Goal: Transaction & Acquisition: Subscribe to service/newsletter

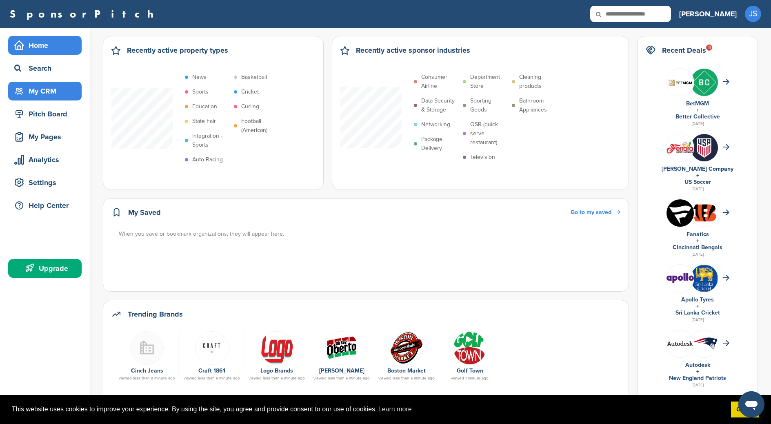
click at [46, 91] on div "My CRM" at bounding box center [46, 91] width 69 height 15
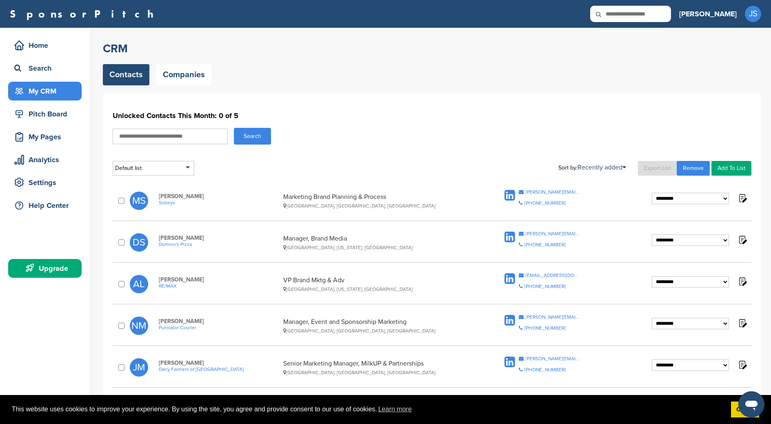
click at [159, 135] on input "text" at bounding box center [170, 137] width 115 height 16
type input "*******"
click at [234, 128] on button "Search" at bounding box center [252, 136] width 37 height 17
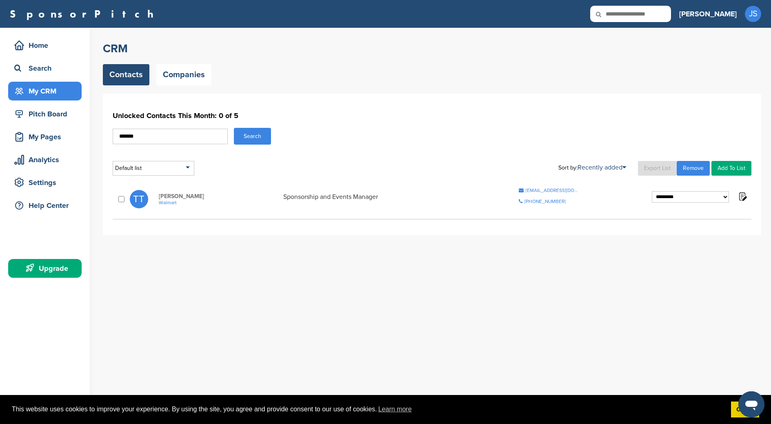
click at [729, 170] on link "Add To List" at bounding box center [731, 168] width 40 height 15
click at [730, 168] on link "Add To List" at bounding box center [731, 168] width 40 height 15
click at [20, 94] on icon at bounding box center [19, 91] width 10 height 10
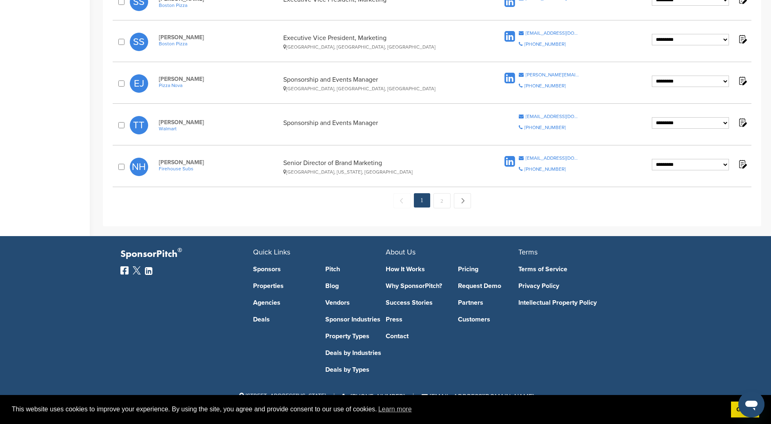
scroll to position [812, 0]
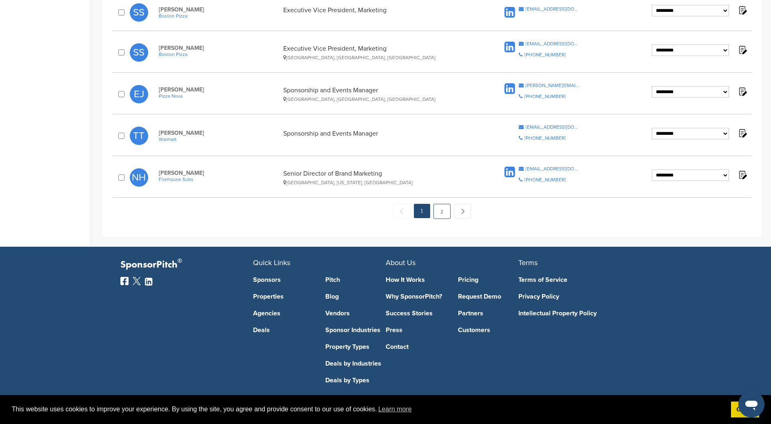
click at [440, 211] on link "2" at bounding box center [441, 211] width 17 height 15
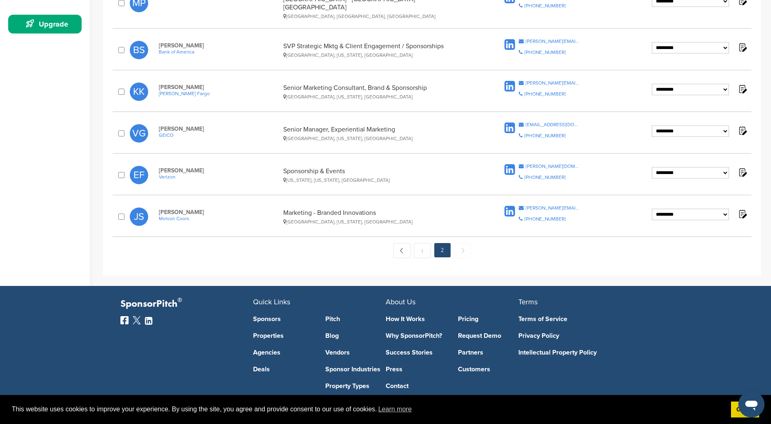
scroll to position [286, 0]
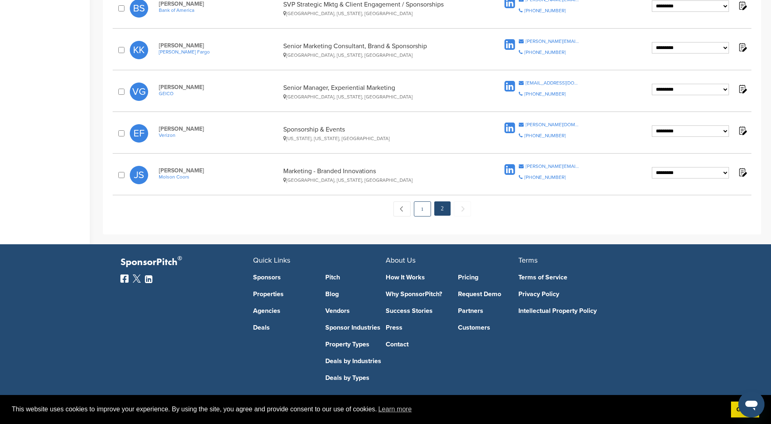
click at [420, 206] on link "1" at bounding box center [422, 208] width 17 height 15
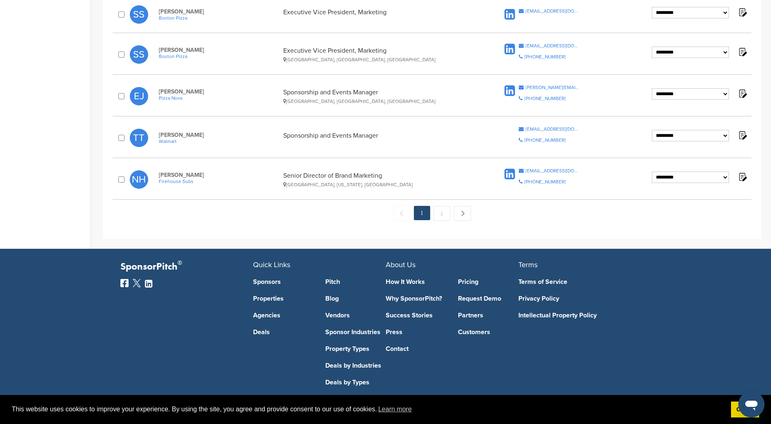
scroll to position [808, 0]
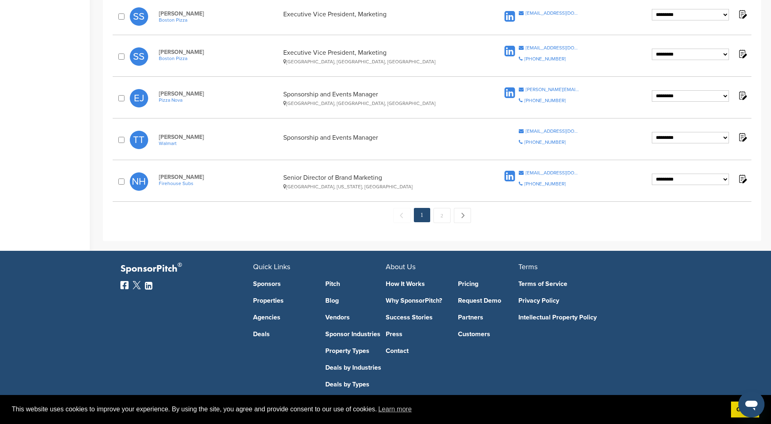
click at [725, 138] on select "**********" at bounding box center [690, 137] width 77 height 11
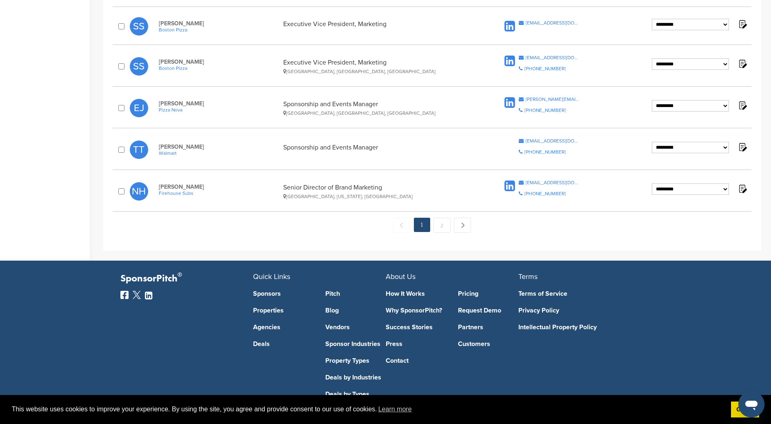
scroll to position [784, 0]
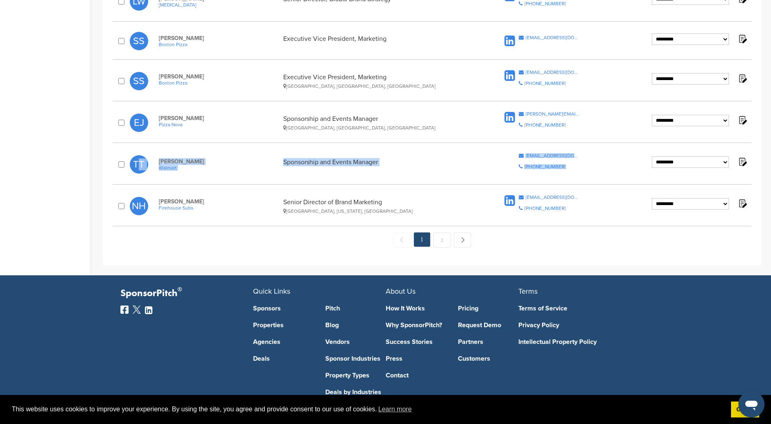
drag, startPoint x: 147, startPoint y: 149, endPoint x: 719, endPoint y: 178, distance: 572.0
click at [719, 178] on div "**********" at bounding box center [432, 164] width 639 height 30
copy div "TT Tina Thras Walmart Sponsorship and Events Manager Copy Email tgthras@walmart…"
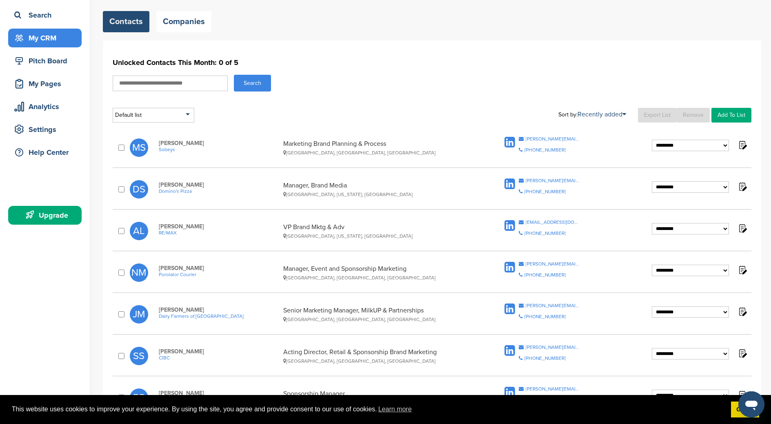
scroll to position [0, 0]
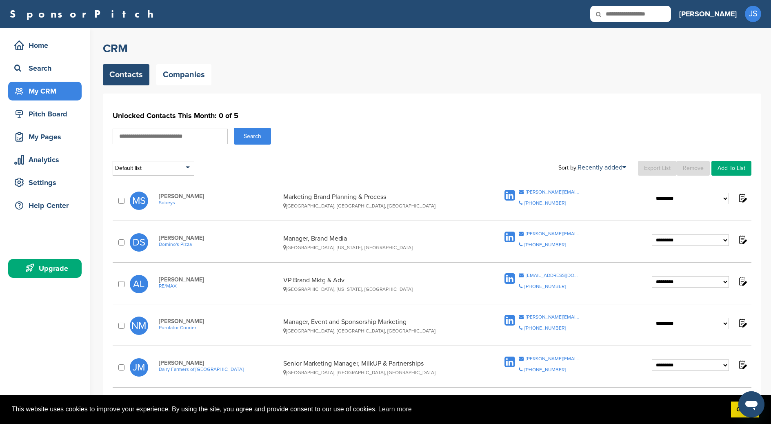
click at [165, 139] on input "text" at bounding box center [170, 137] width 115 height 16
type input "******"
click at [234, 128] on button "Search" at bounding box center [252, 136] width 37 height 17
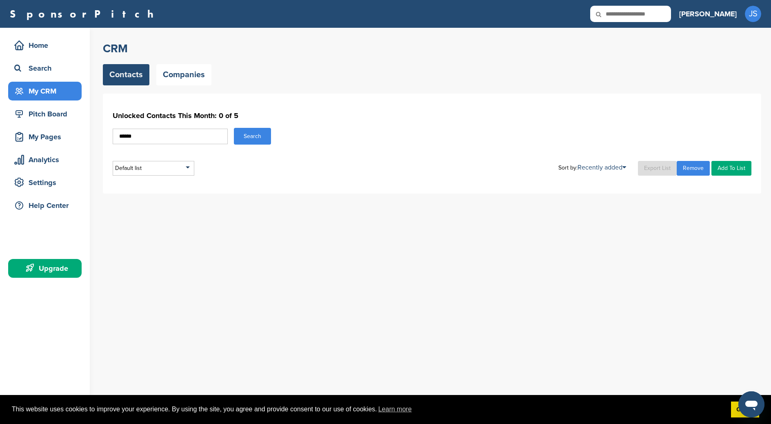
click at [246, 141] on button "Search" at bounding box center [252, 136] width 37 height 17
click at [143, 137] on input "******" at bounding box center [170, 137] width 115 height 16
click at [189, 71] on link "Companies" at bounding box center [183, 74] width 55 height 21
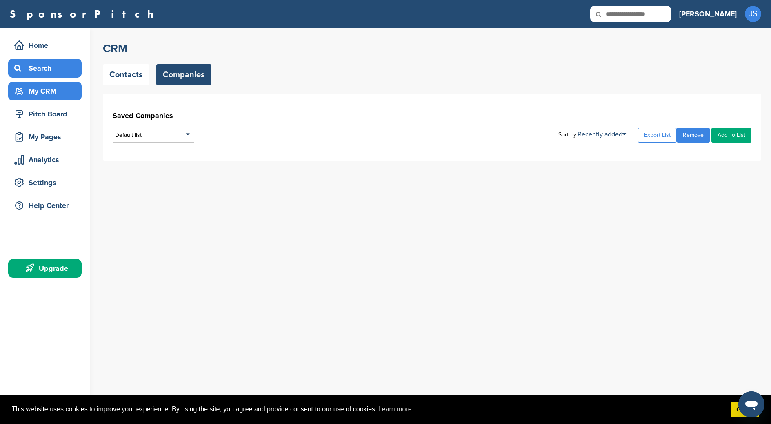
click at [43, 71] on div "Search" at bounding box center [46, 68] width 69 height 15
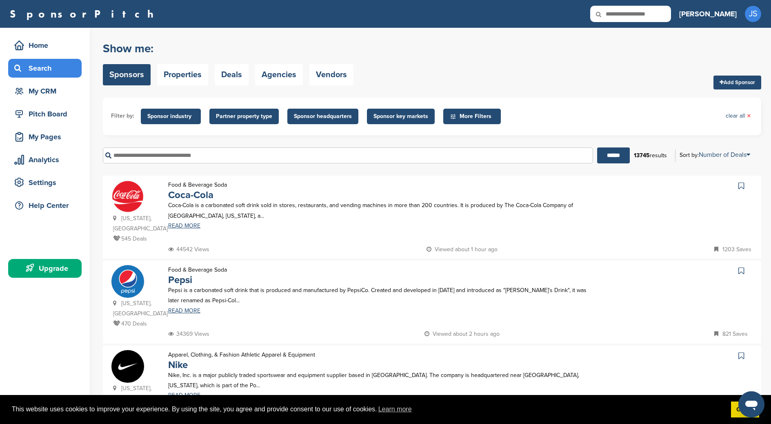
drag, startPoint x: 182, startPoint y: 150, endPoint x: 181, endPoint y: 158, distance: 7.4
click at [182, 153] on input "text" at bounding box center [348, 155] width 490 height 16
click at [182, 158] on input "text" at bounding box center [348, 155] width 490 height 16
click at [597, 147] on input "******" at bounding box center [613, 155] width 33 height 16
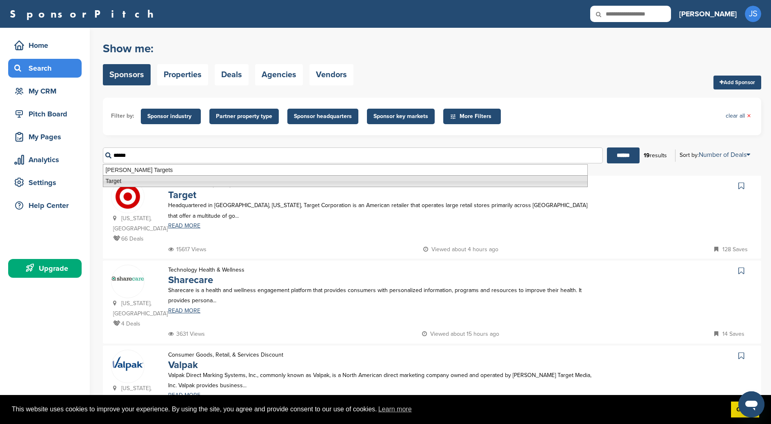
click at [193, 177] on li "Target" at bounding box center [345, 181] width 485 height 12
type input "******"
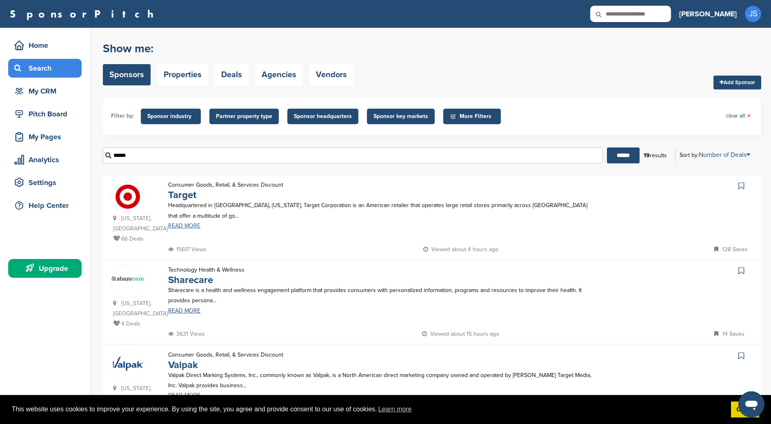
click at [186, 225] on link "READ MORE" at bounding box center [382, 226] width 428 height 6
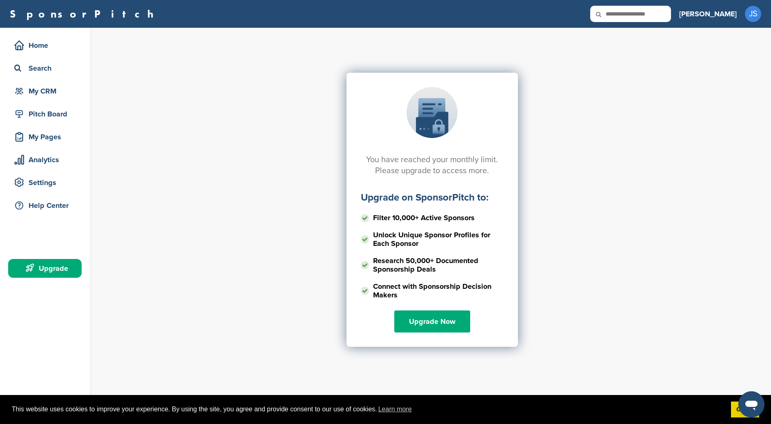
click at [163, 188] on div "You have reached your monthly limit. Please upgrade to access more. Upgrade on …" at bounding box center [432, 154] width 658 height 204
click at [455, 325] on link "Upgrade Now" at bounding box center [432, 321] width 76 height 22
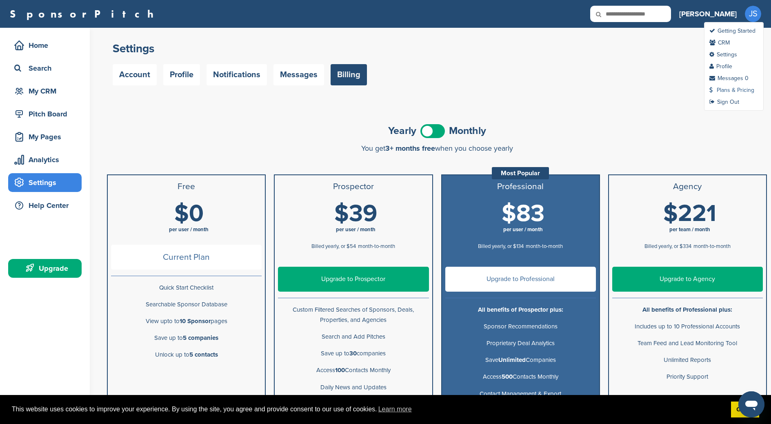
click at [729, 91] on link "Plans & Pricing" at bounding box center [731, 90] width 45 height 7
click at [724, 13] on h3 "[PERSON_NAME]" at bounding box center [708, 13] width 58 height 11
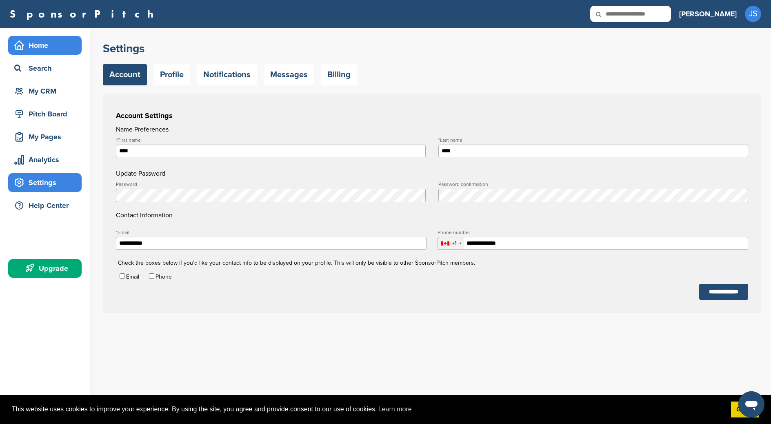
click at [27, 47] on div "Home" at bounding box center [46, 45] width 69 height 15
click at [37, 65] on div "Search" at bounding box center [46, 68] width 69 height 15
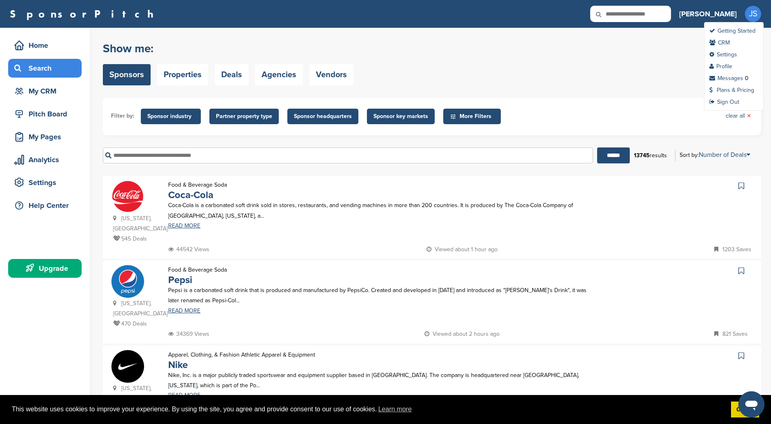
click at [761, 20] on div "JS Getting Started CRM Settings Profile Messages 0 Plans & Pricing Sign Out" at bounding box center [753, 14] width 16 height 16
click at [728, 92] on link "Plans & Pricing" at bounding box center [731, 90] width 45 height 7
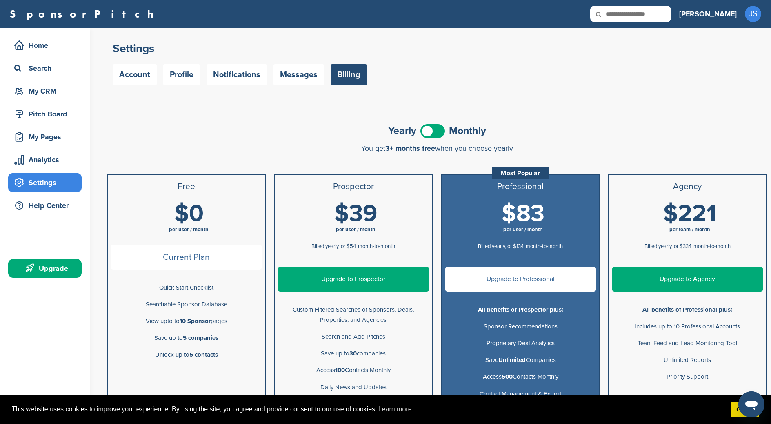
click at [357, 78] on link "Billing" at bounding box center [349, 74] width 36 height 21
click at [346, 79] on link "Billing" at bounding box center [349, 74] width 36 height 21
click at [725, 66] on link "Profile" at bounding box center [720, 66] width 23 height 7
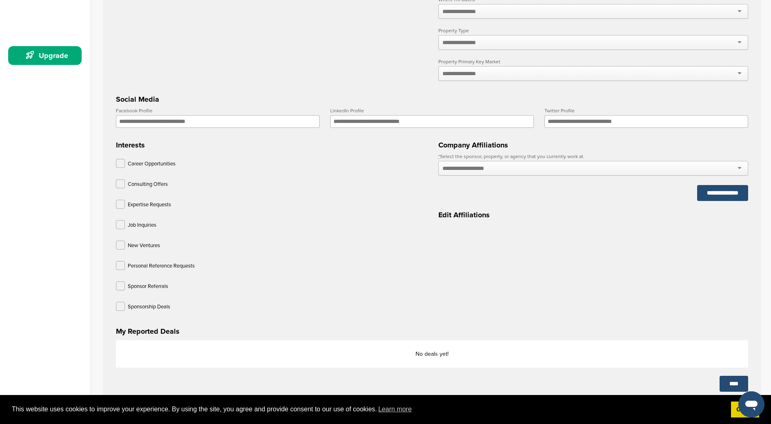
scroll to position [211, 0]
